Goal: Check status

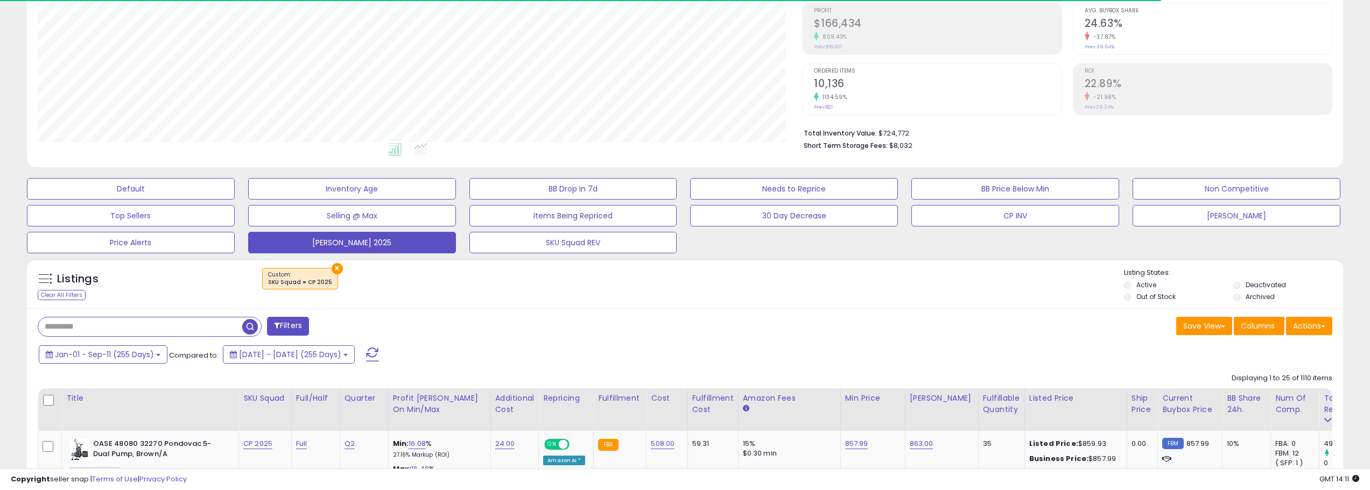
scroll to position [431, 0]
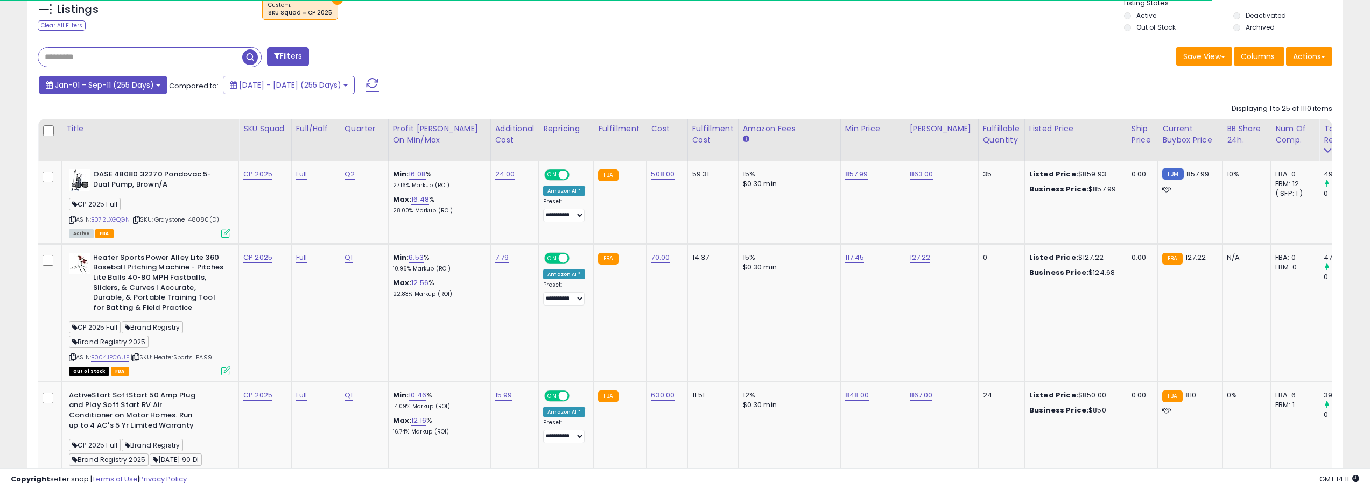
click at [154, 82] on button "Jan-01 - Sep-11 (255 Days)" at bounding box center [103, 85] width 129 height 18
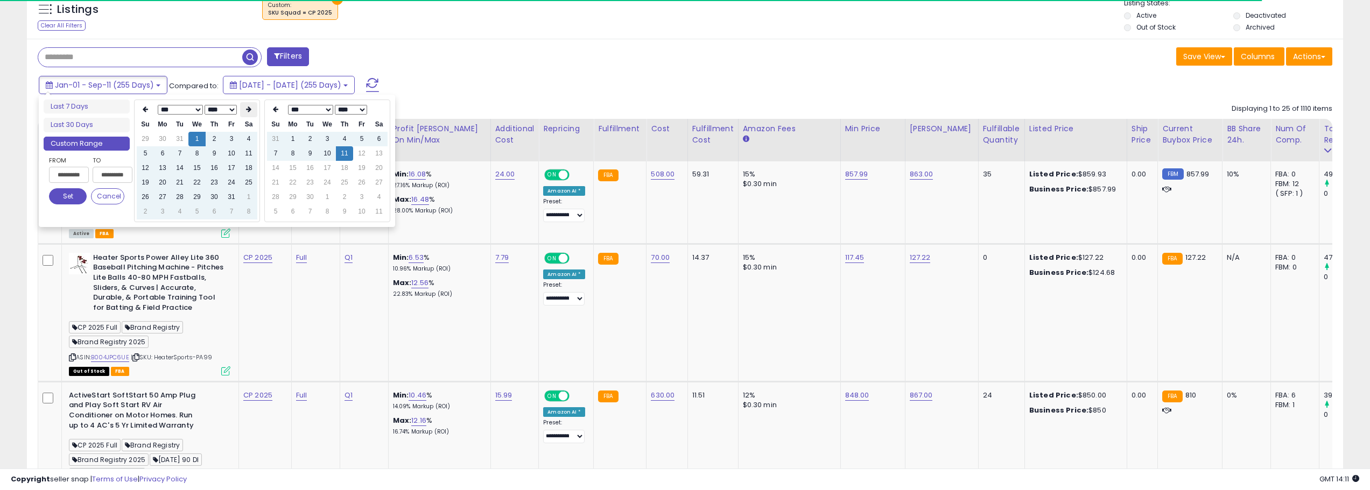
click at [248, 111] on icon at bounding box center [248, 109] width 5 height 6
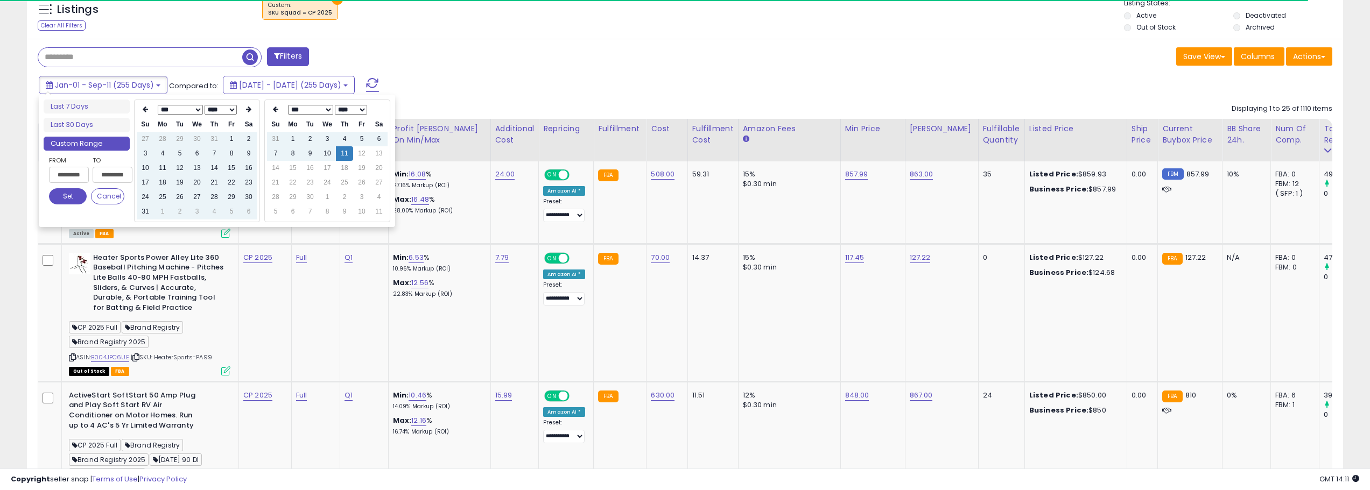
click at [248, 111] on icon at bounding box center [248, 109] width 5 height 6
click at [248, 111] on th at bounding box center [248, 109] width 17 height 15
type input "**********"
click at [215, 154] on td "11" at bounding box center [214, 153] width 17 height 15
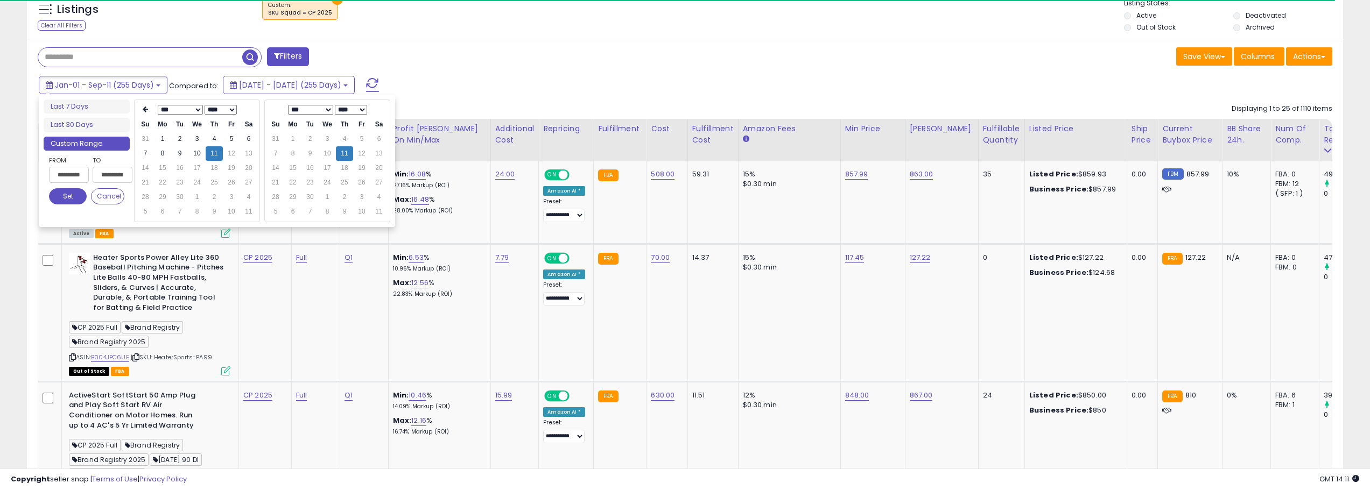
click at [66, 194] on button "Set" at bounding box center [68, 196] width 38 height 16
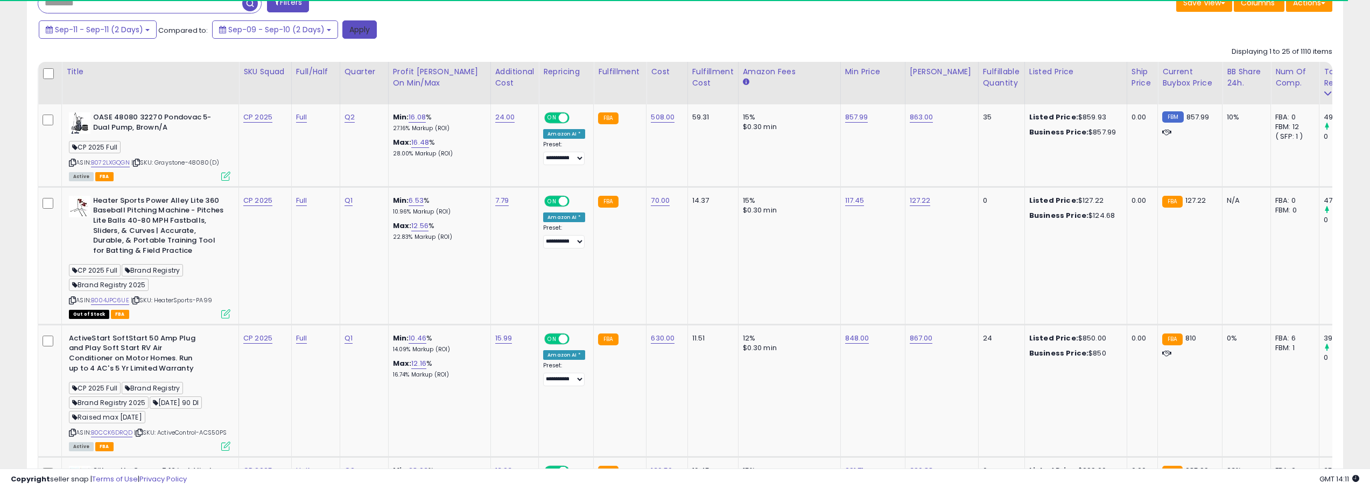
click at [367, 32] on button "Apply" at bounding box center [359, 29] width 34 height 18
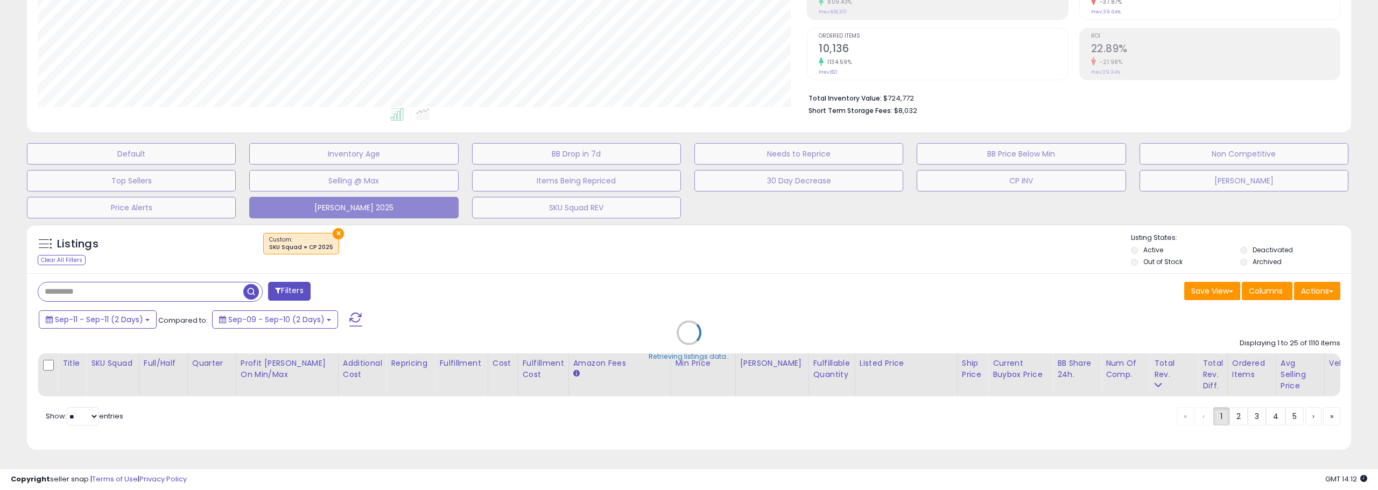
scroll to position [537987, 537443]
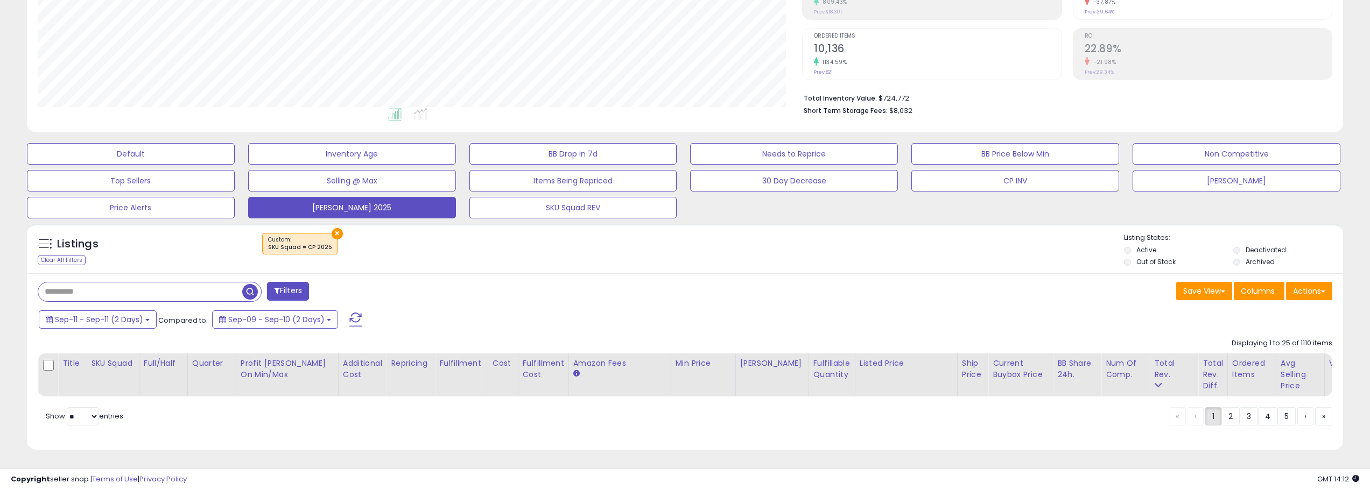
click at [250, 284] on span "button" at bounding box center [250, 292] width 16 height 16
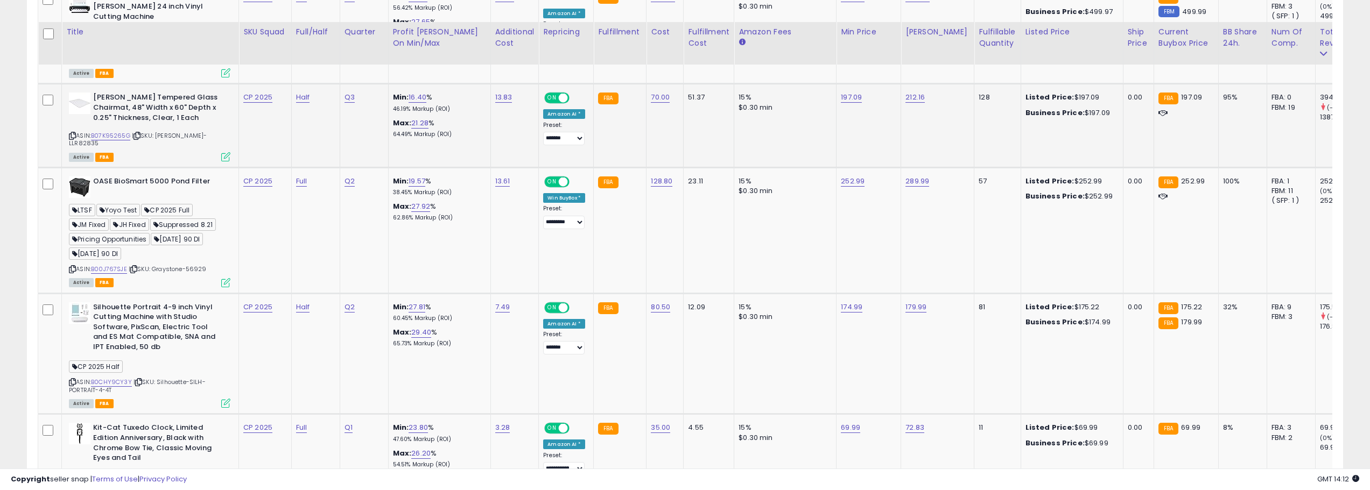
scroll to position [1011, 0]
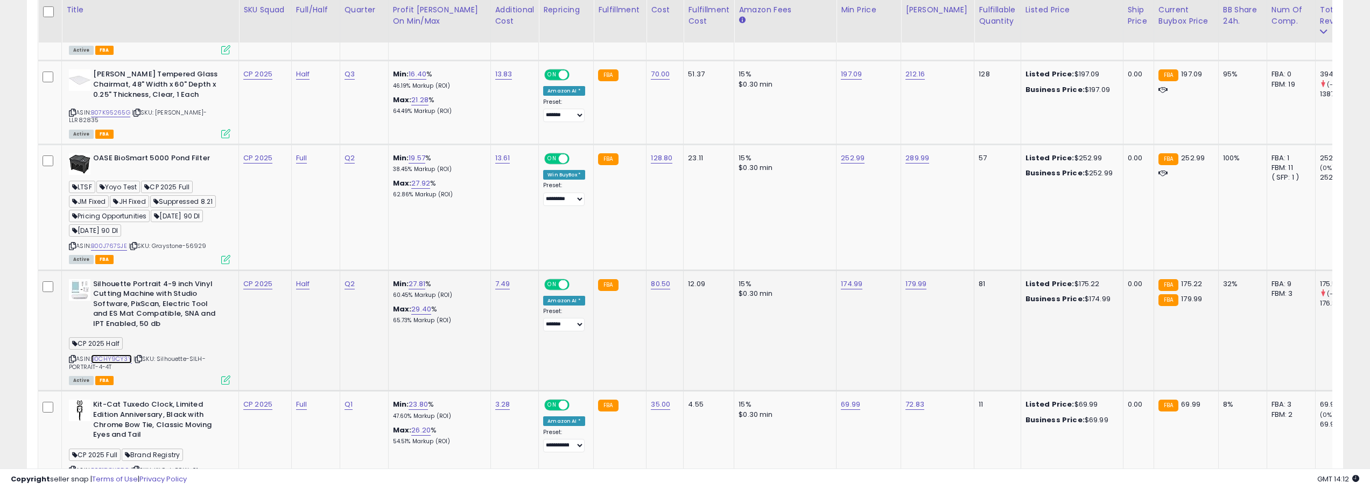
click at [126, 355] on link "B0CHY9CY3Y" at bounding box center [111, 359] width 41 height 9
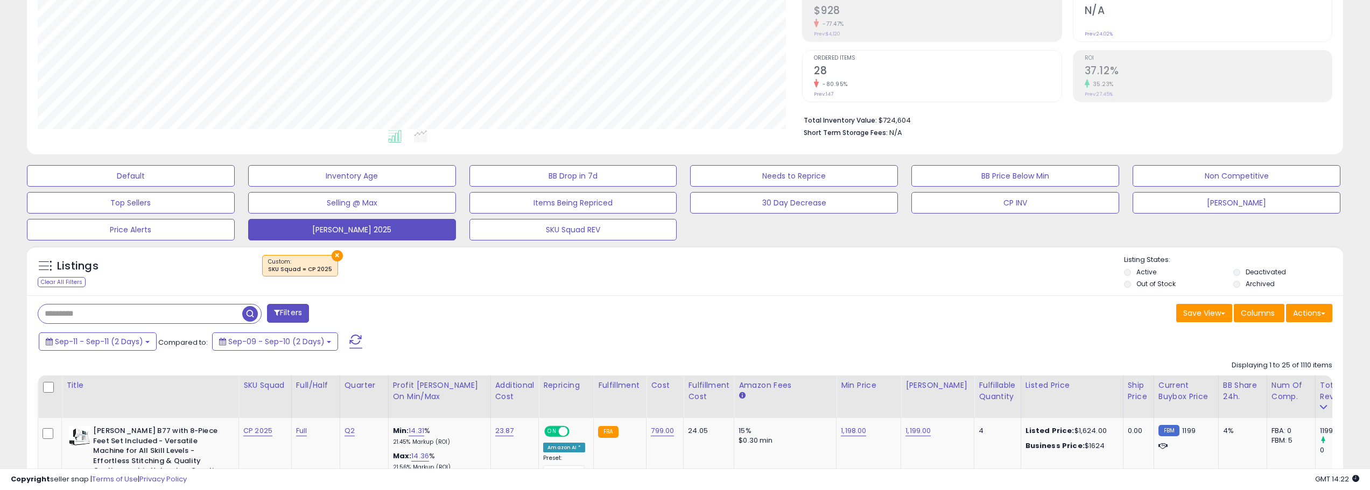
scroll to position [215, 0]
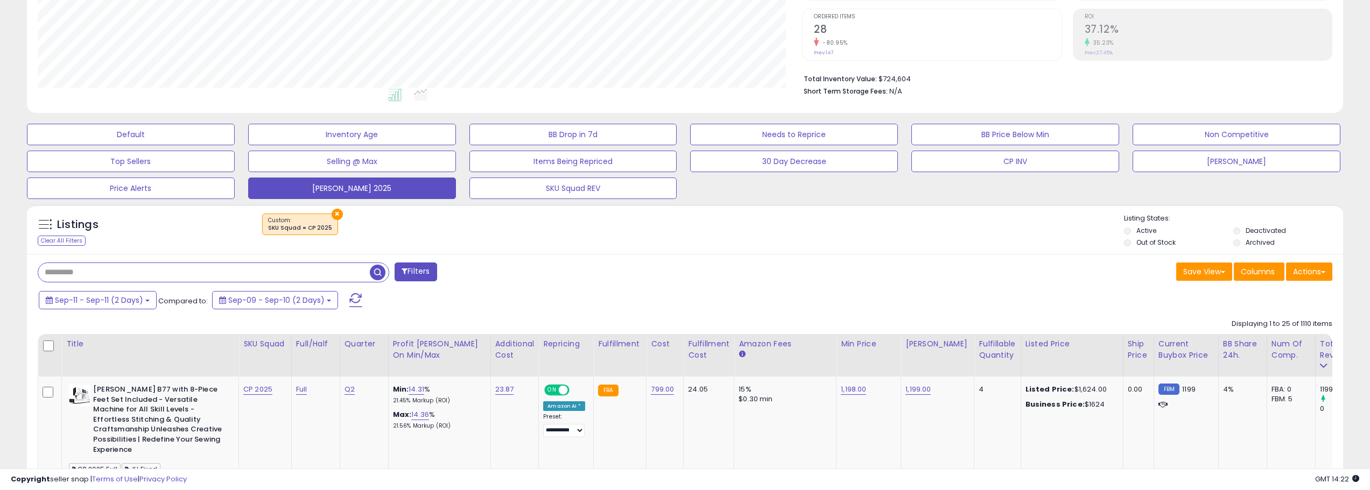
click at [178, 270] on input "text" at bounding box center [204, 272] width 332 height 19
paste input "**********"
type input "**********"
click at [332, 216] on button "×" at bounding box center [337, 214] width 11 height 11
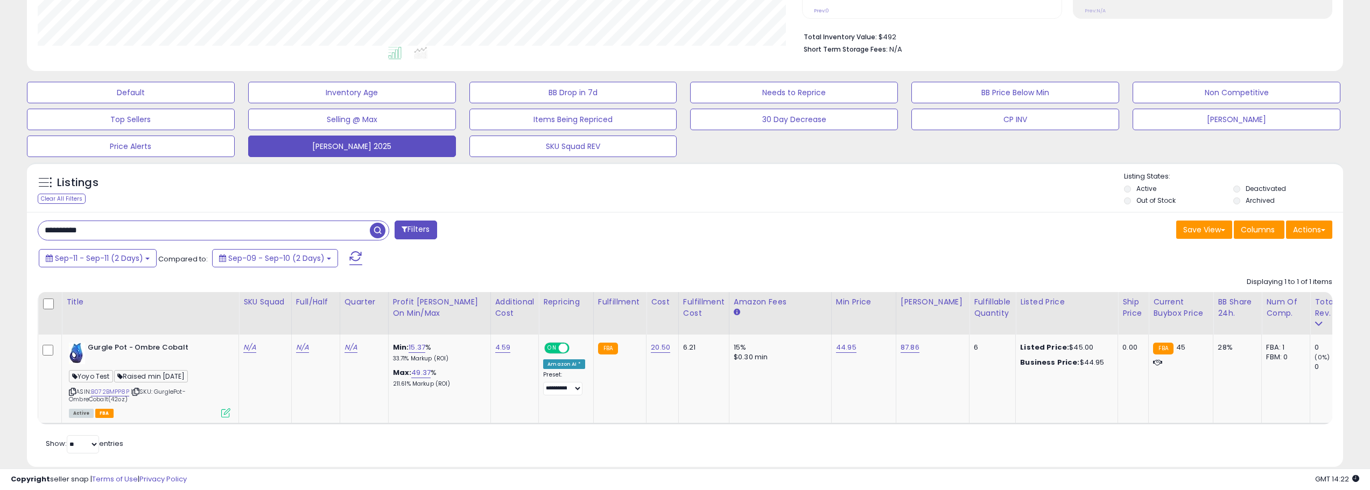
scroll to position [221, 765]
click at [147, 260] on button "Sep-11 - Sep-11 (2 Days)" at bounding box center [98, 258] width 118 height 18
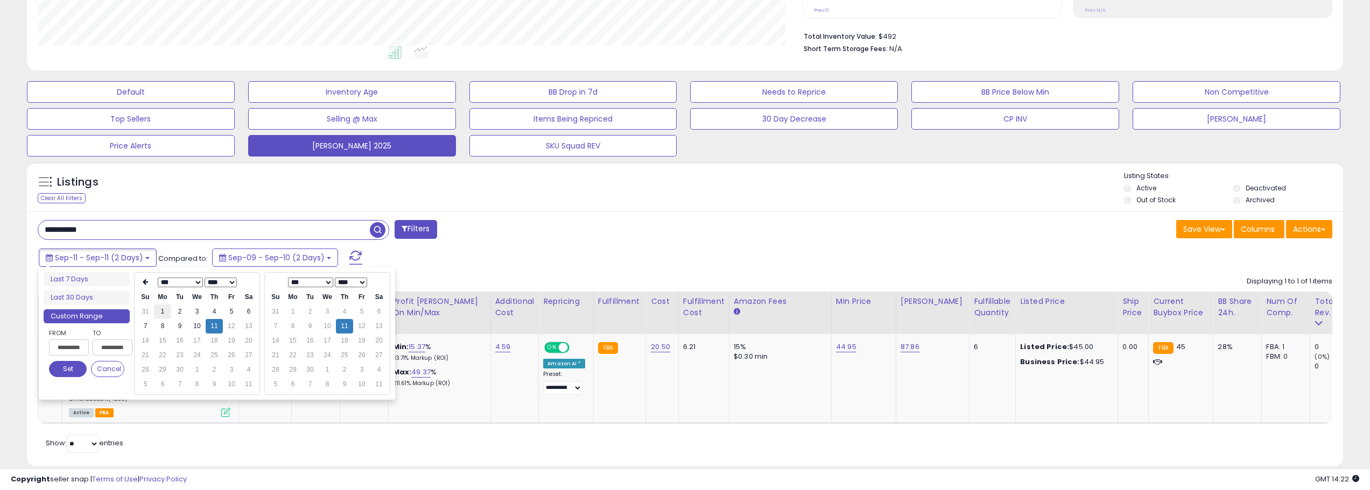
click at [163, 313] on td "1" at bounding box center [162, 312] width 17 height 15
type input "**********"
click at [64, 365] on button "Set" at bounding box center [68, 369] width 38 height 16
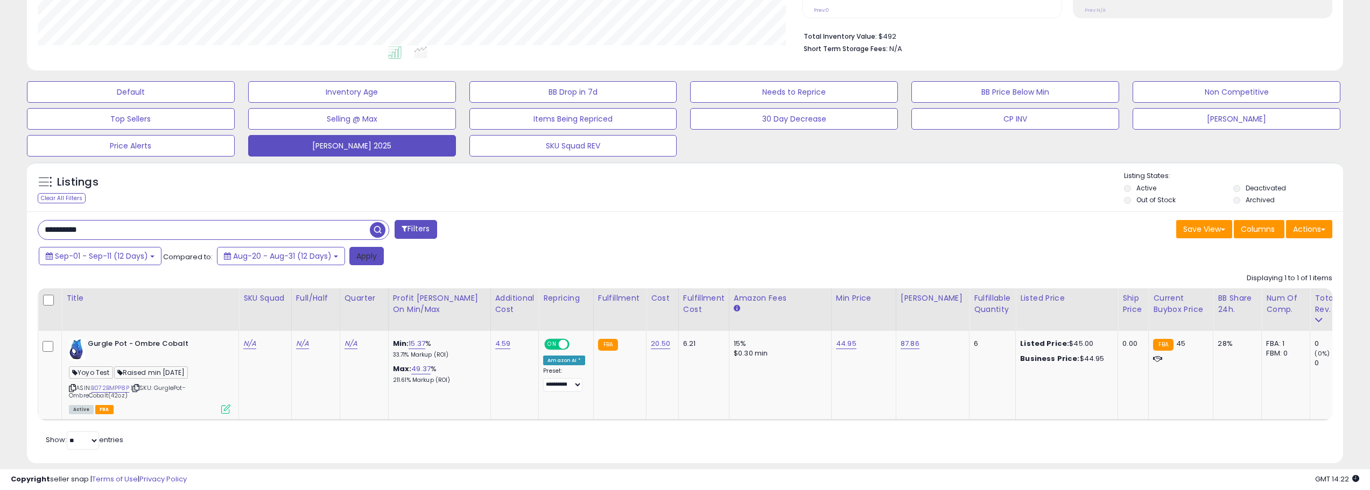
click at [367, 256] on button "Apply" at bounding box center [366, 256] width 34 height 18
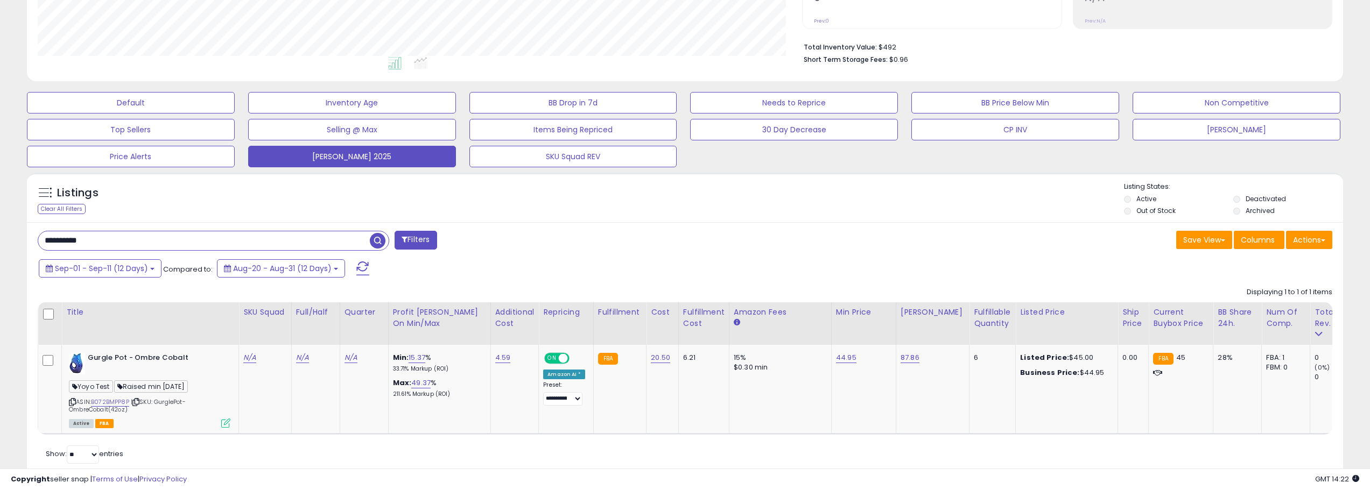
scroll to position [283, 0]
